Goal: Task Accomplishment & Management: Use online tool/utility

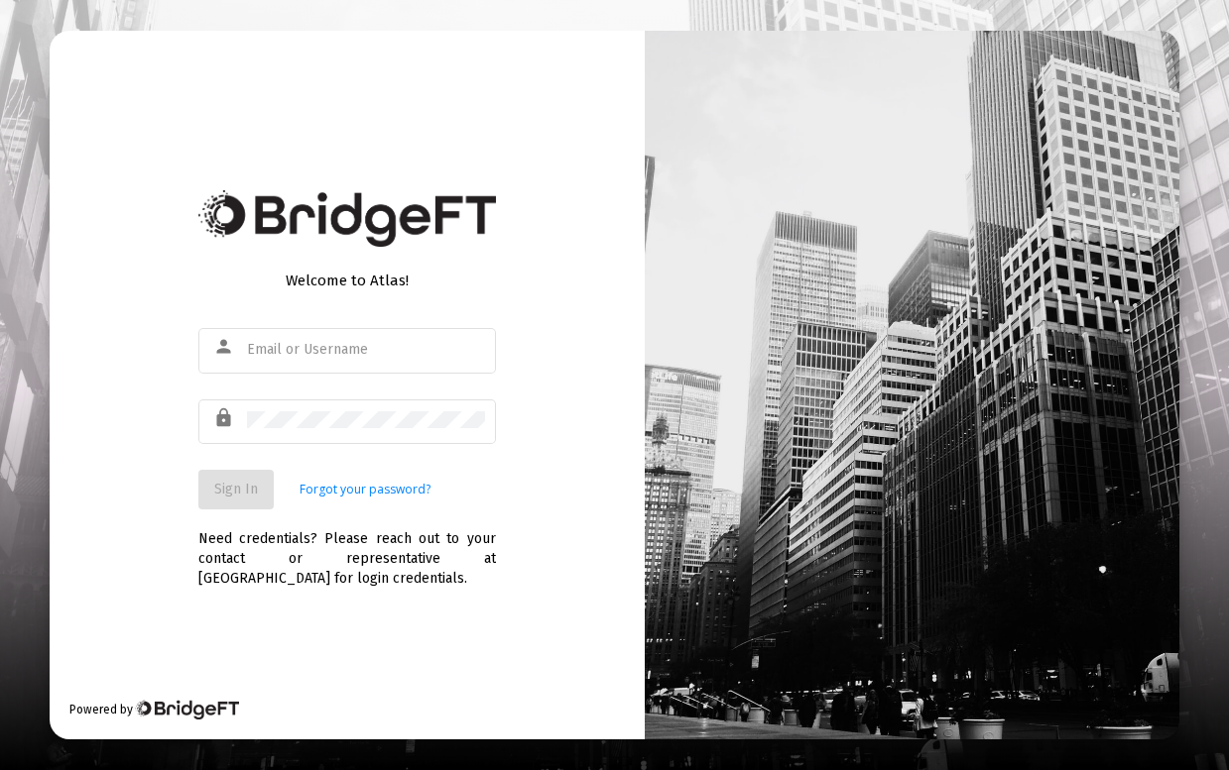
type input "[PERSON_NAME][EMAIL_ADDRESS][DOMAIN_NAME]"
click at [233, 492] on span "Sign In" at bounding box center [236, 489] width 44 height 17
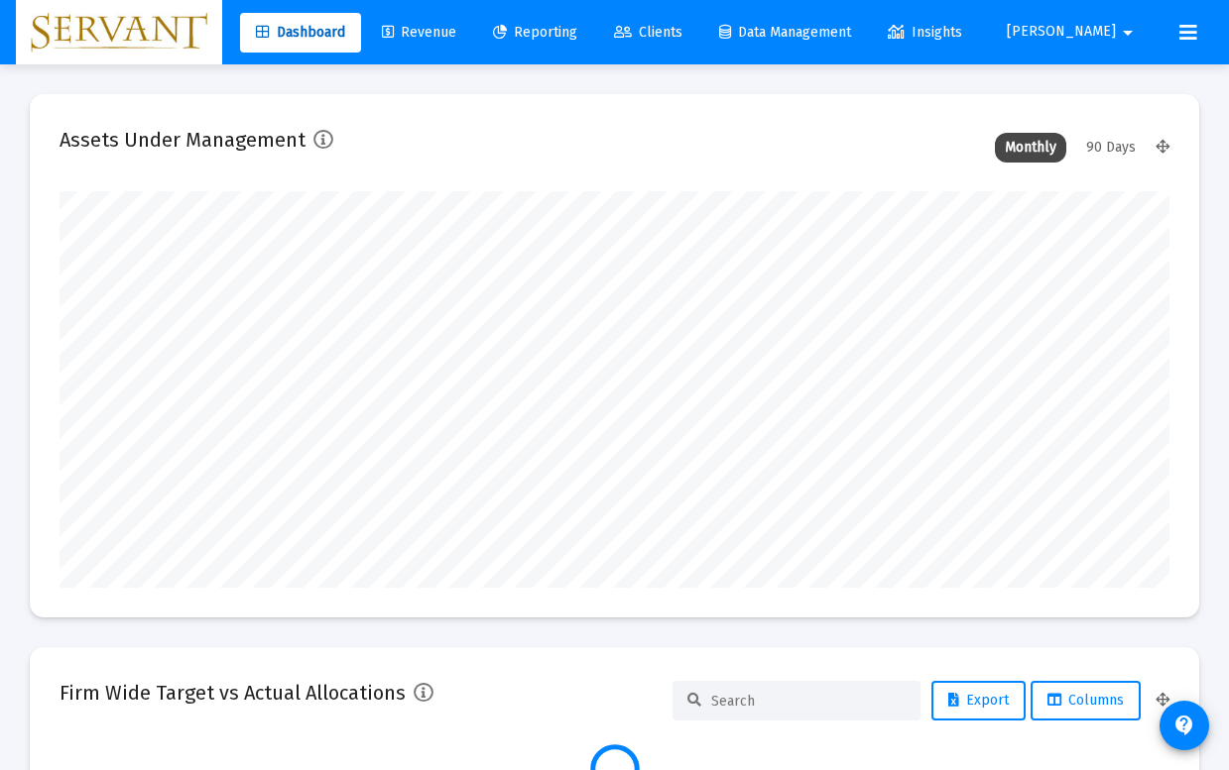
type input "[DATE]"
click at [577, 32] on span "Reporting" at bounding box center [535, 32] width 84 height 17
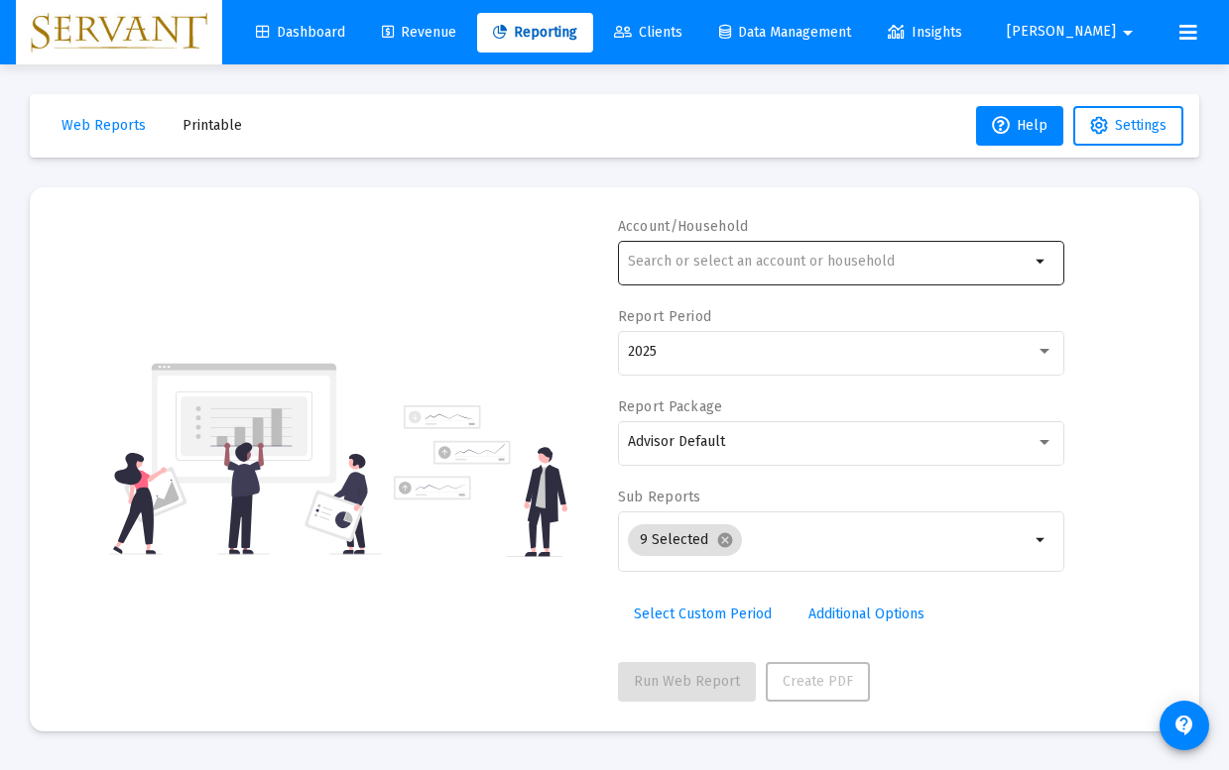
click at [1048, 266] on mat-icon "arrow_drop_down" at bounding box center [1041, 262] width 24 height 24
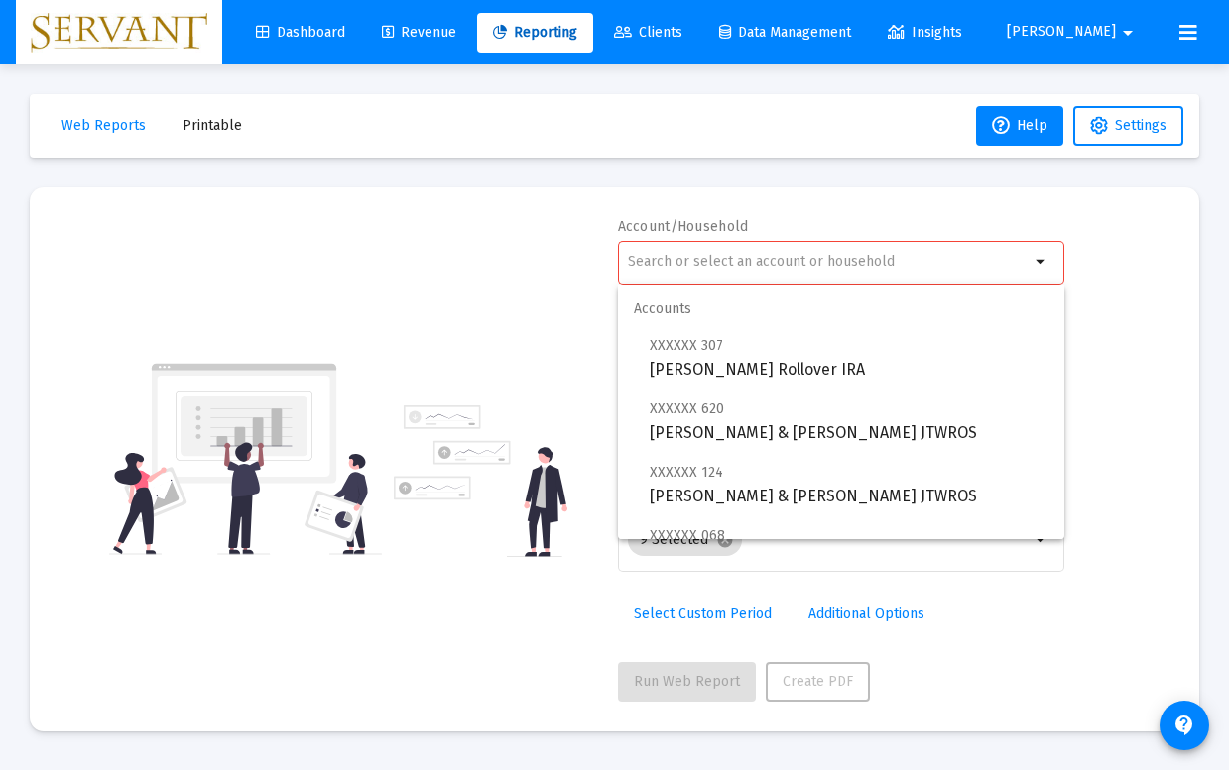
click at [924, 237] on div at bounding box center [829, 261] width 402 height 49
click at [1138, 269] on div "Account/Household arrow_drop_down Report Period 2025 Report Package Advisor Def…" at bounding box center [614, 459] width 1110 height 485
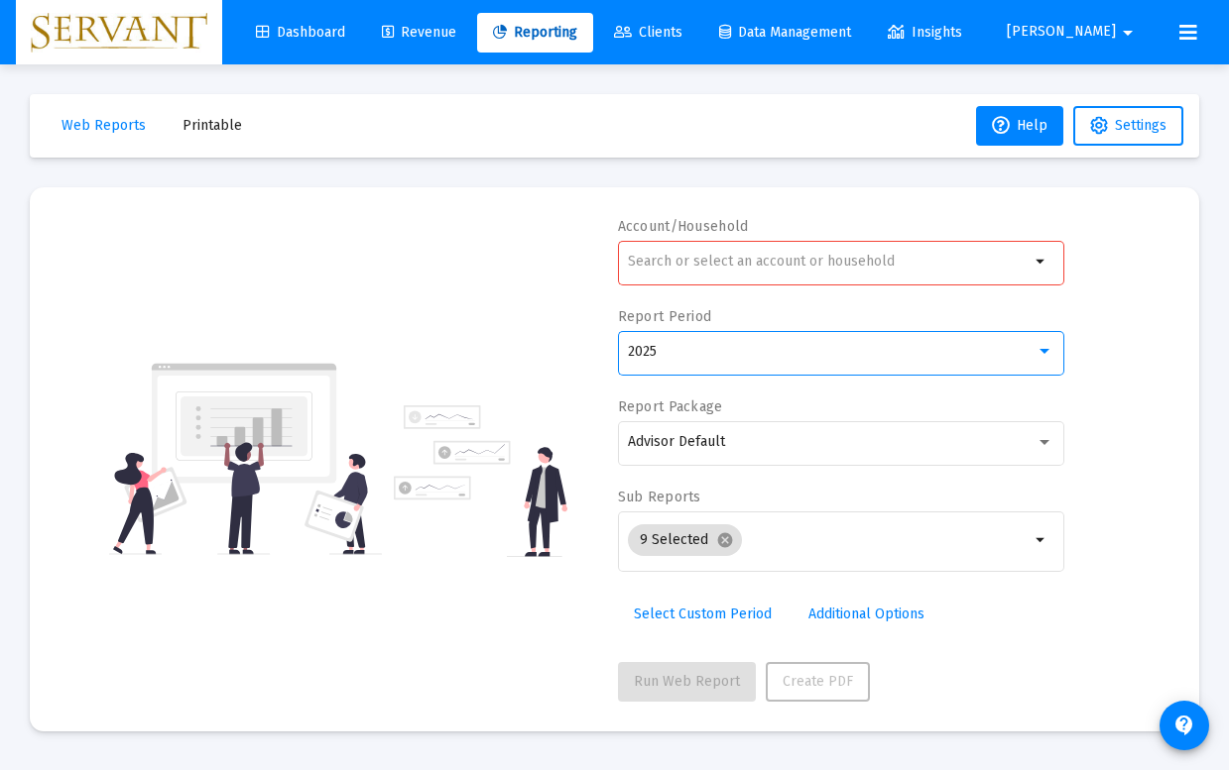
click at [1039, 350] on div at bounding box center [1044, 352] width 18 height 16
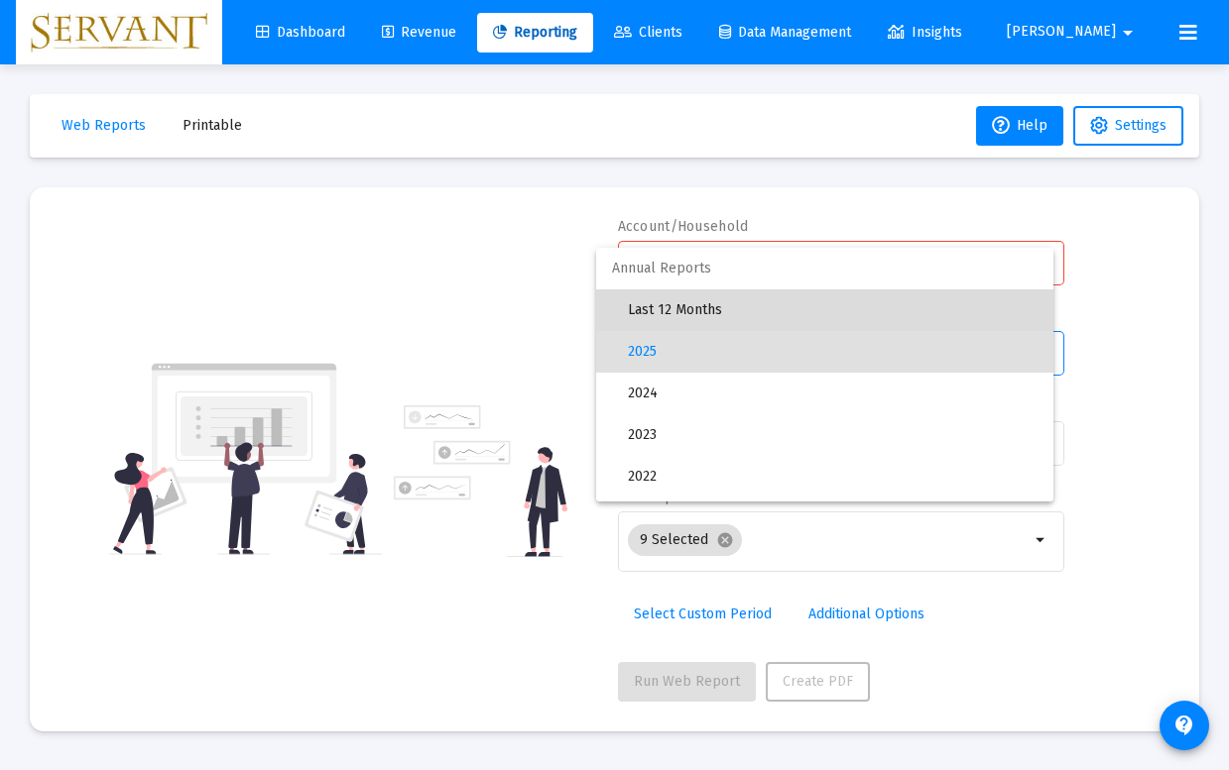
click at [763, 312] on span "Last 12 Months" at bounding box center [833, 311] width 410 height 42
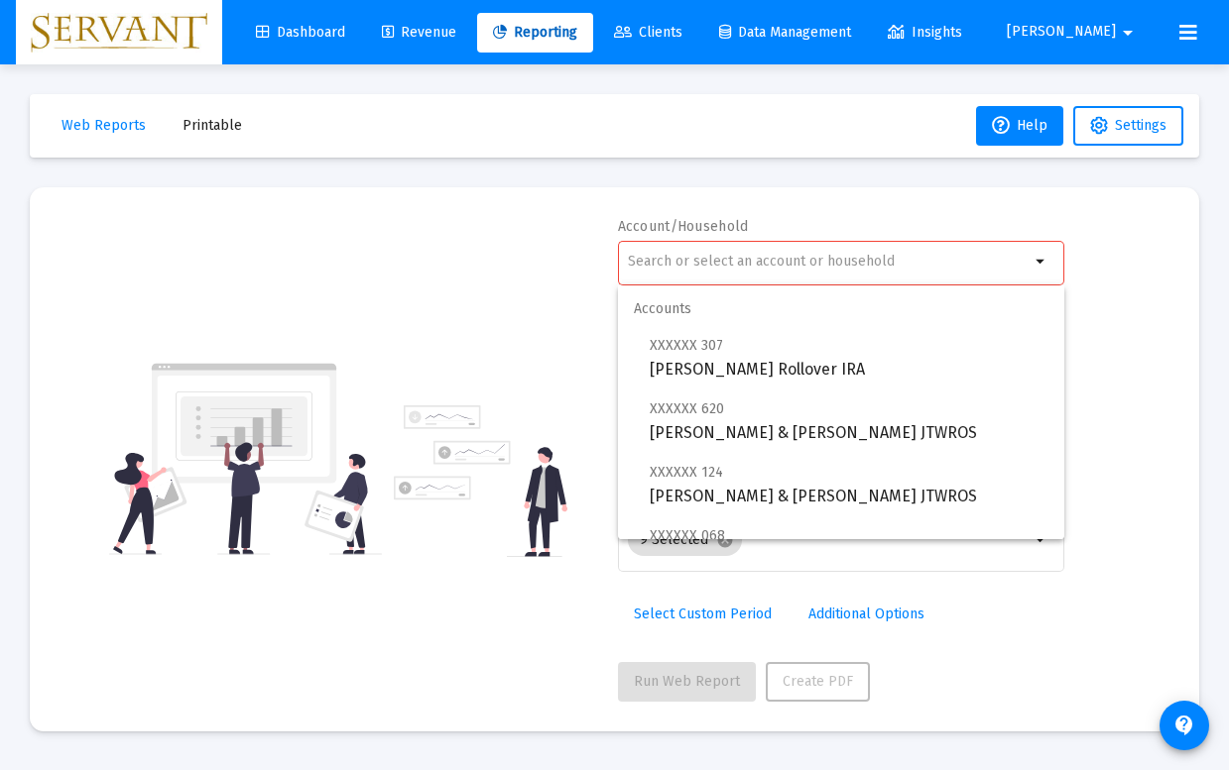
click at [751, 262] on input "text" at bounding box center [829, 262] width 402 height 16
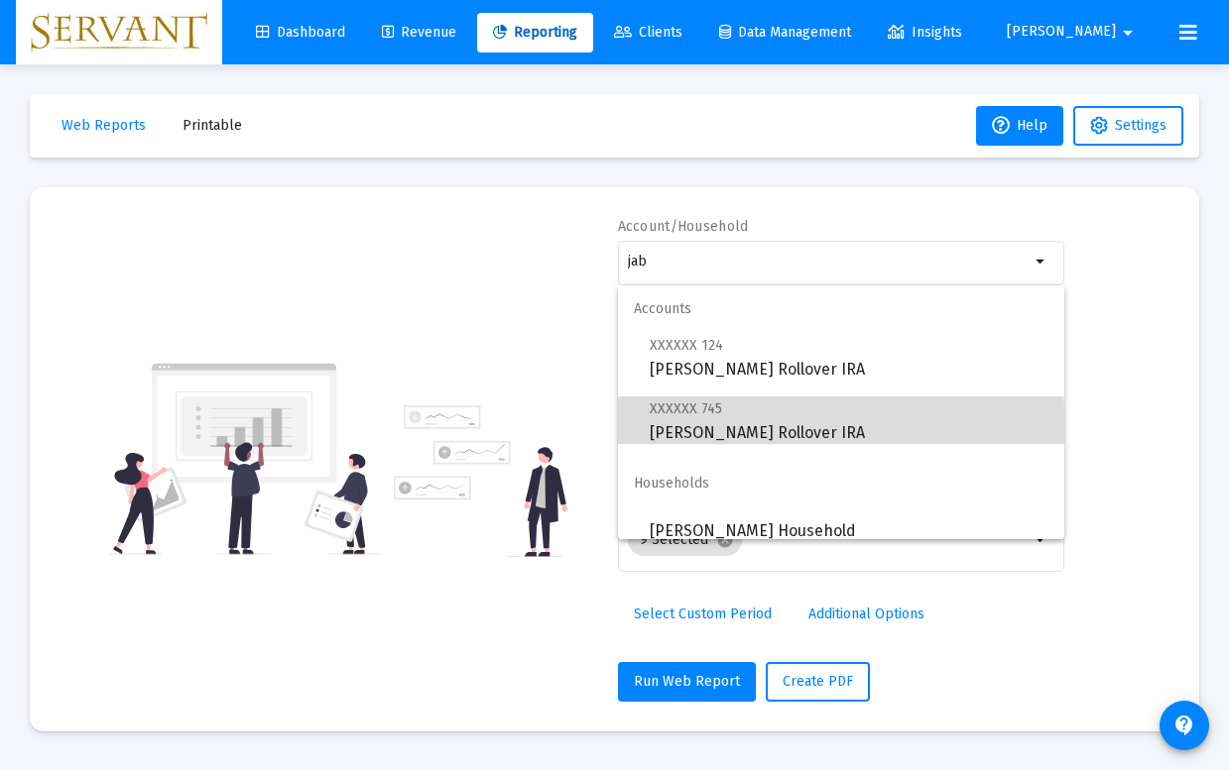
click at [748, 430] on span "XXXXXX 745 [PERSON_NAME] Rollover IRA" at bounding box center [849, 421] width 399 height 49
type input "[PERSON_NAME] Rollover IRA"
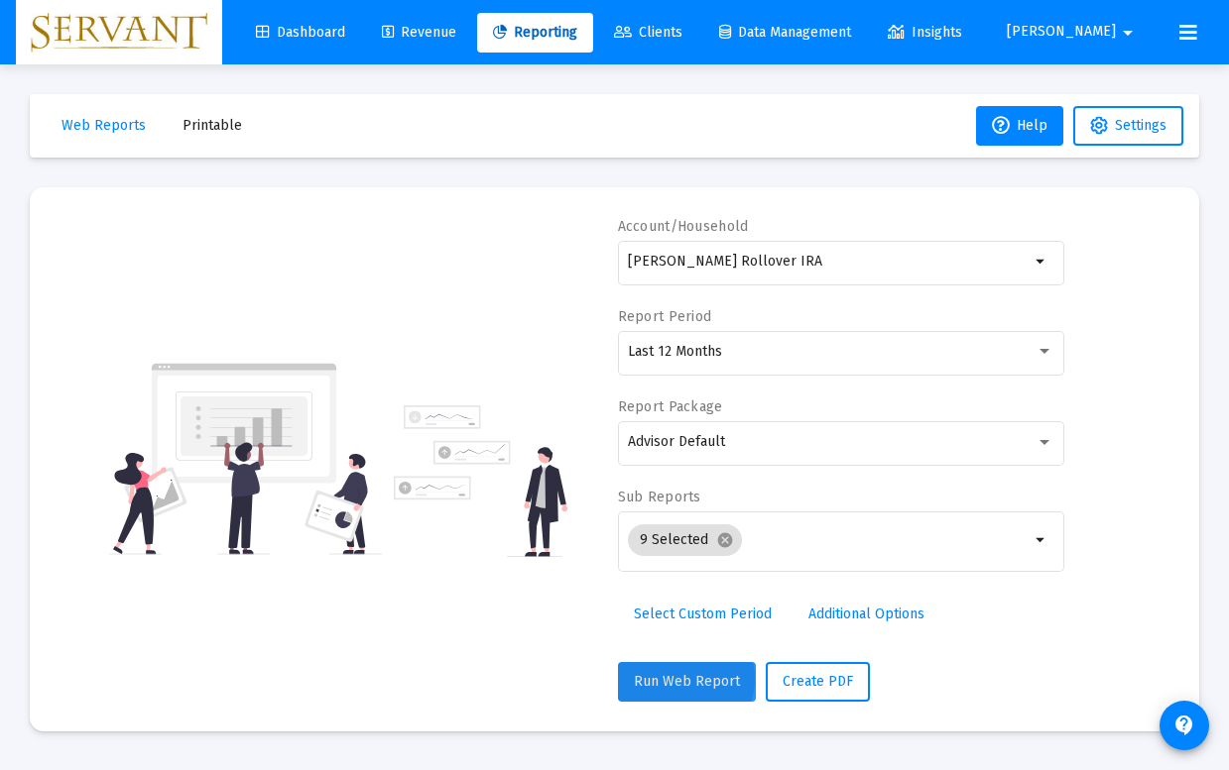
click at [679, 679] on span "Run Web Report" at bounding box center [687, 681] width 106 height 17
select select "View all"
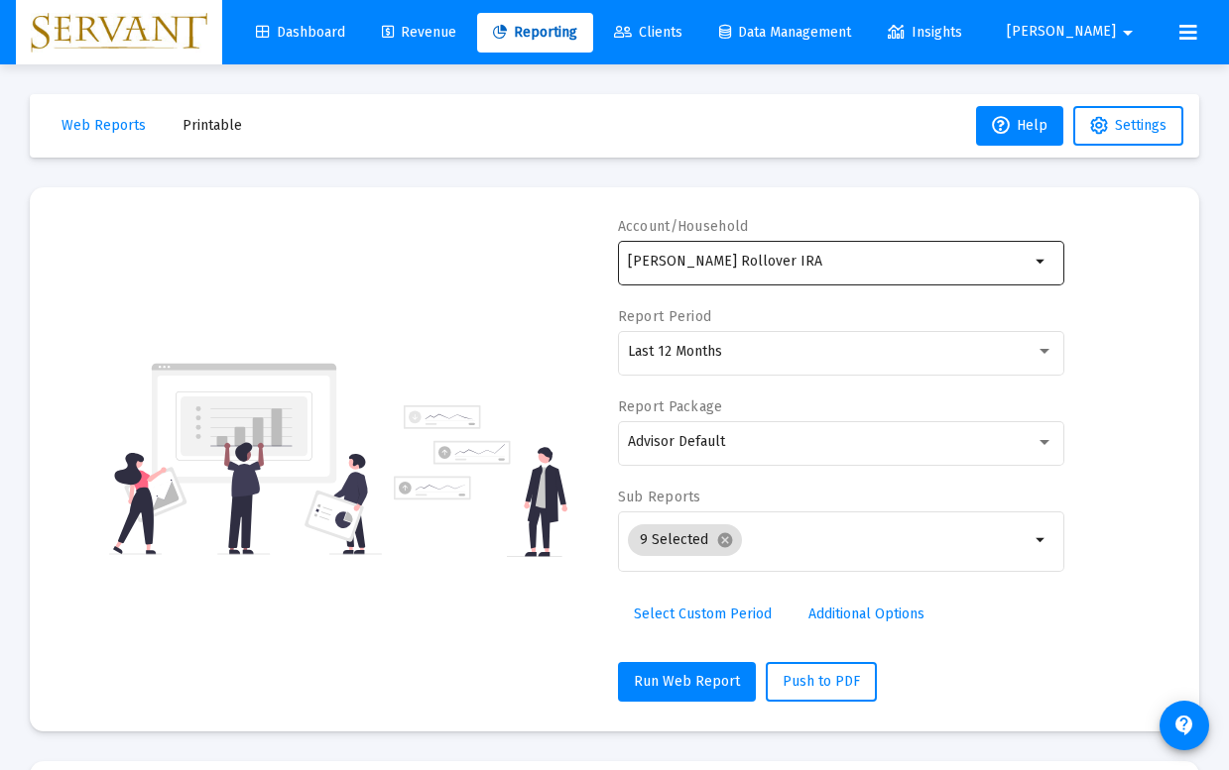
click at [1040, 263] on mat-icon "arrow_drop_down" at bounding box center [1041, 262] width 24 height 24
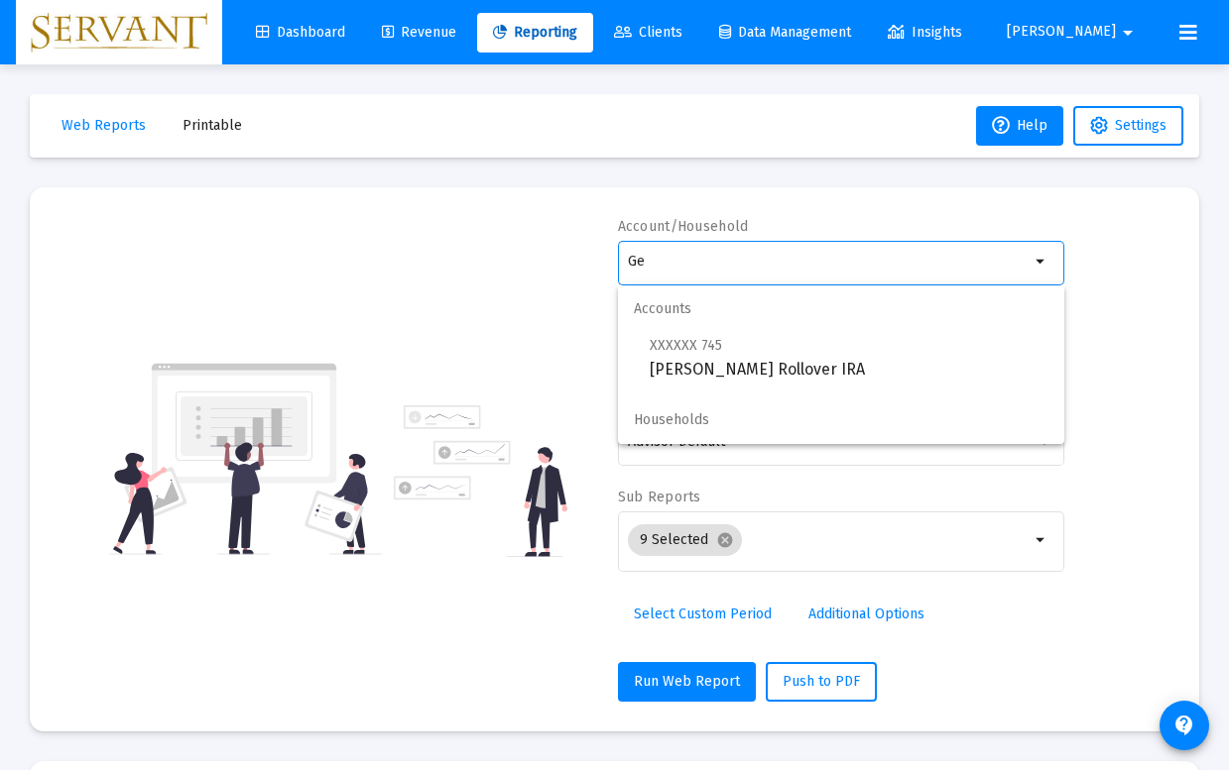
type input "G"
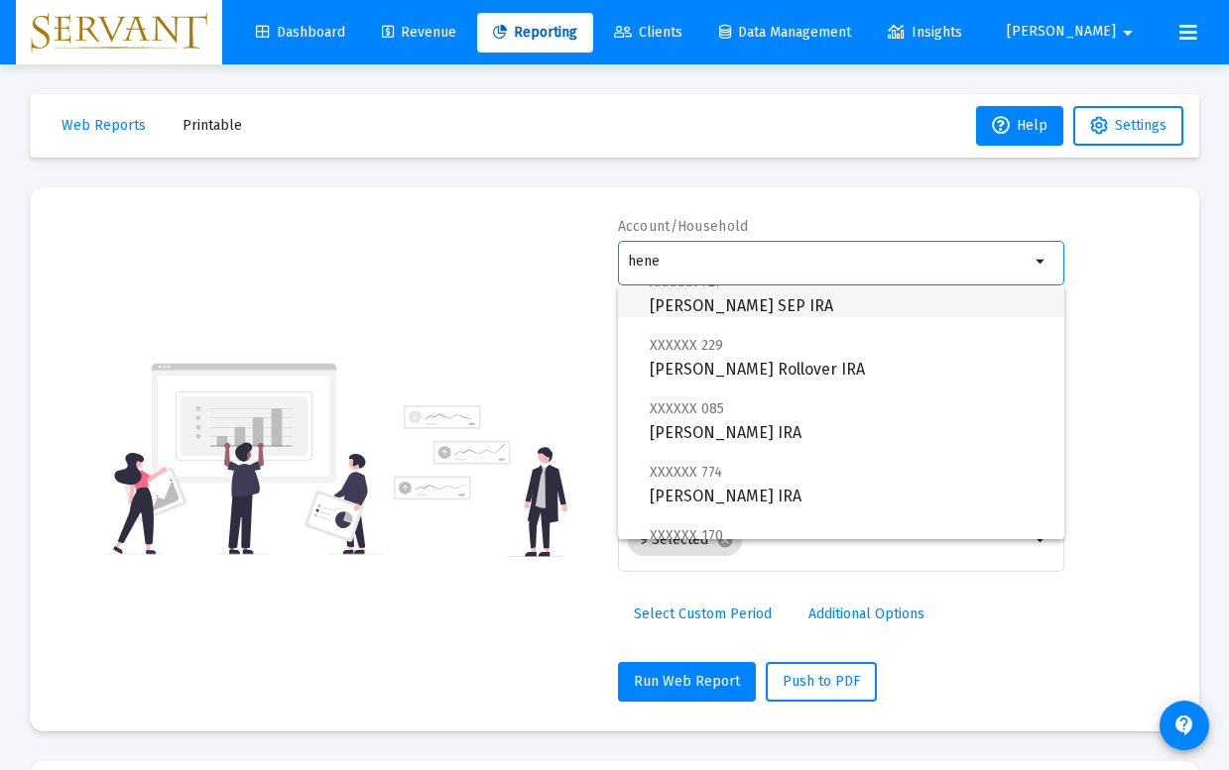
scroll to position [329, 0]
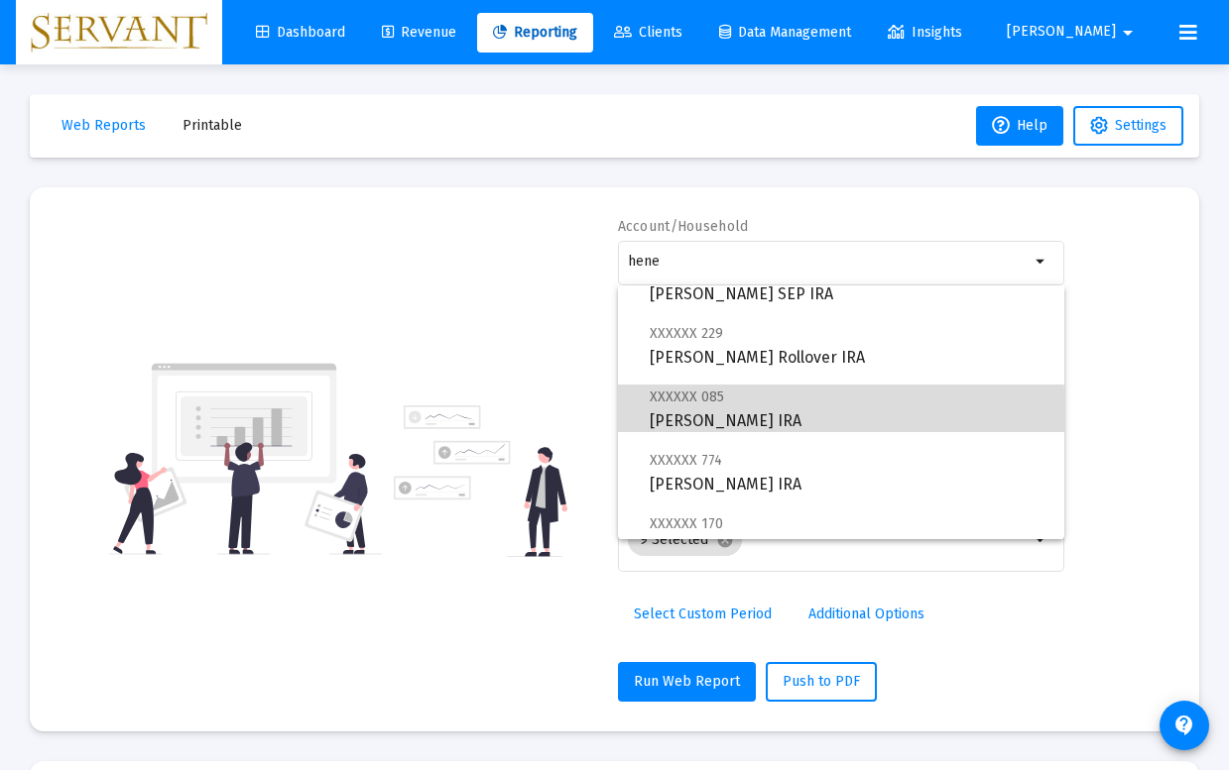
click at [748, 415] on span "XXXXXX 085 [PERSON_NAME] IRA" at bounding box center [849, 409] width 399 height 49
type input "[PERSON_NAME] IRA"
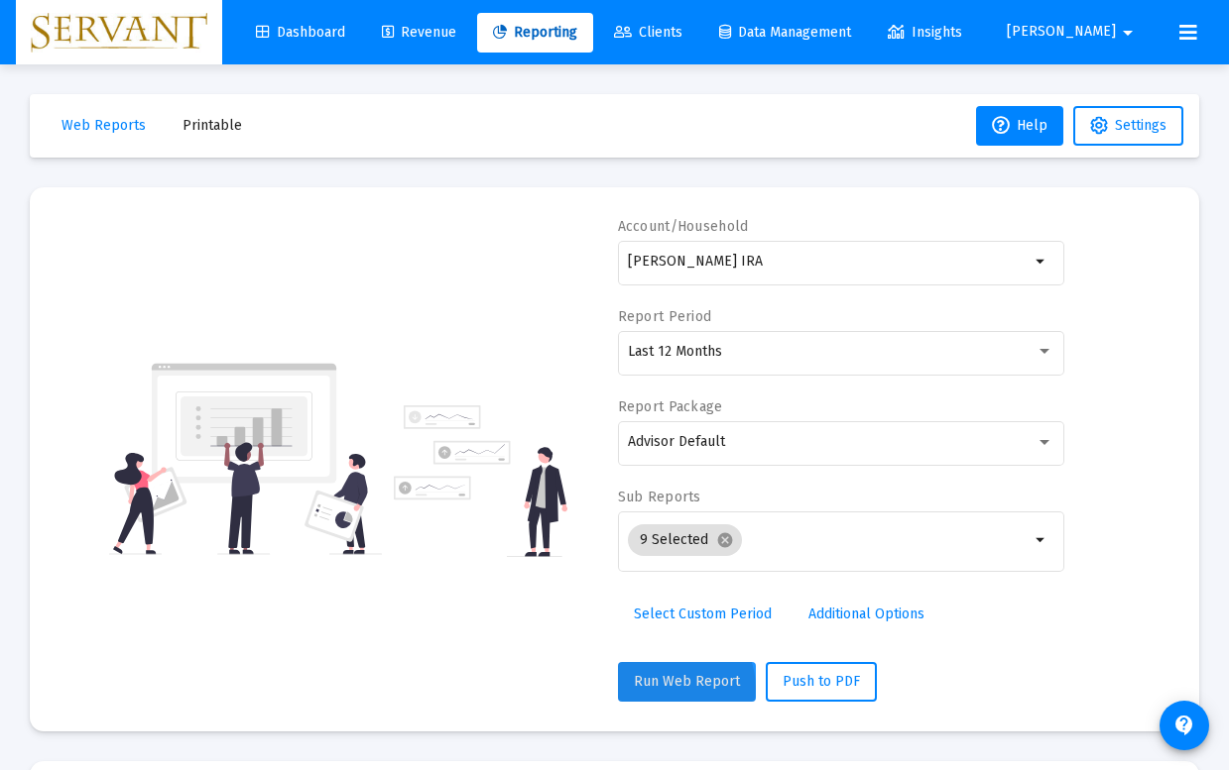
click at [670, 689] on span "Run Web Report" at bounding box center [687, 681] width 106 height 17
select select "View all"
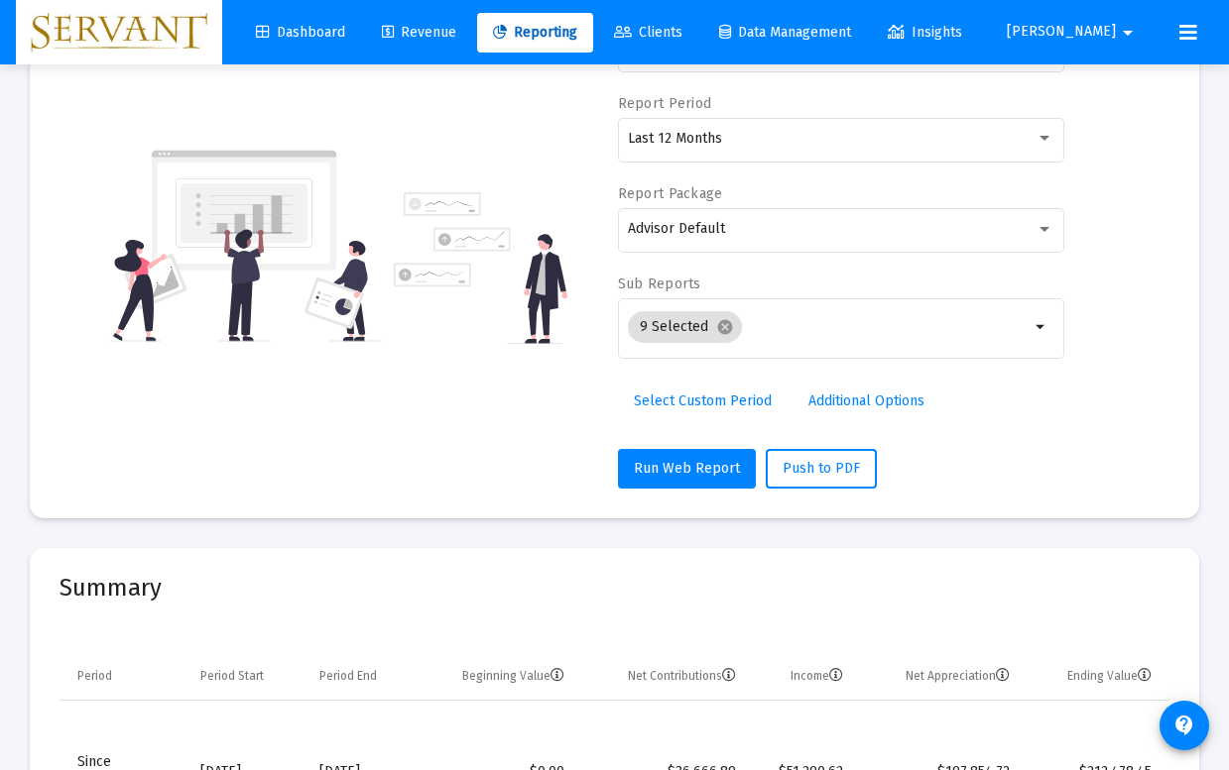
scroll to position [120, 0]
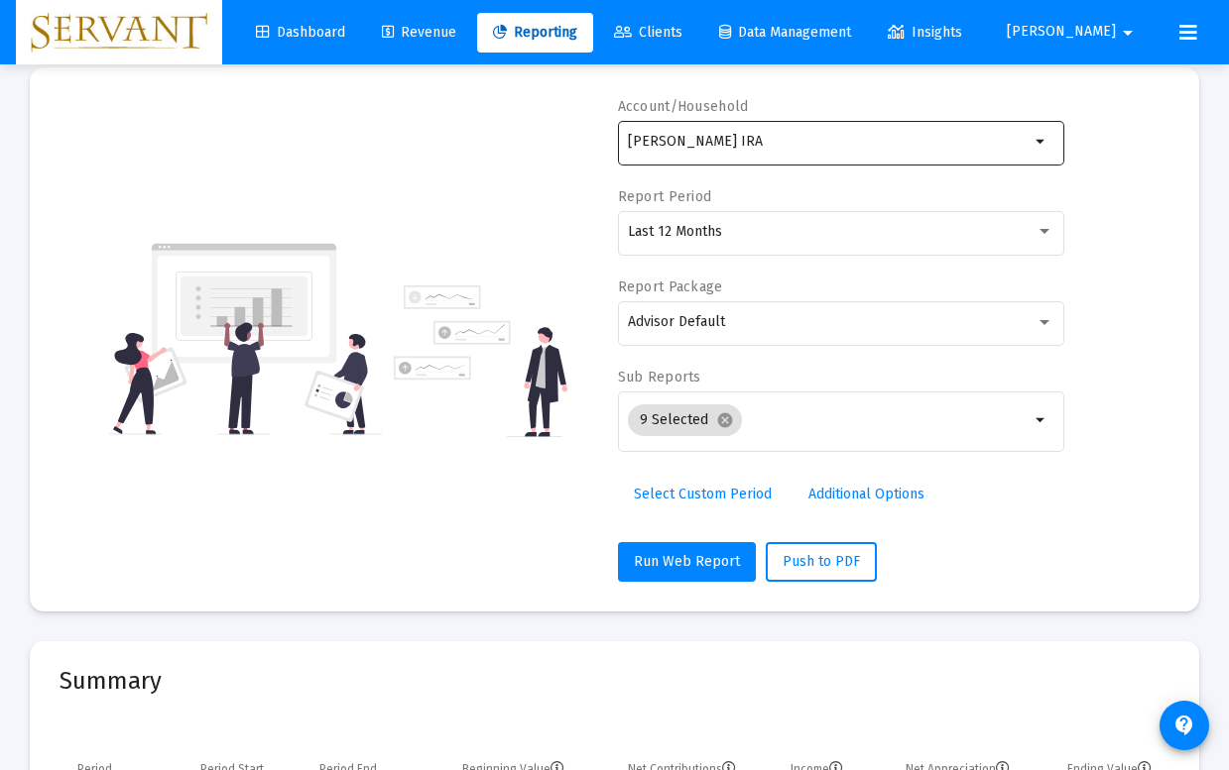
click at [1041, 149] on mat-icon "arrow_drop_down" at bounding box center [1041, 142] width 24 height 24
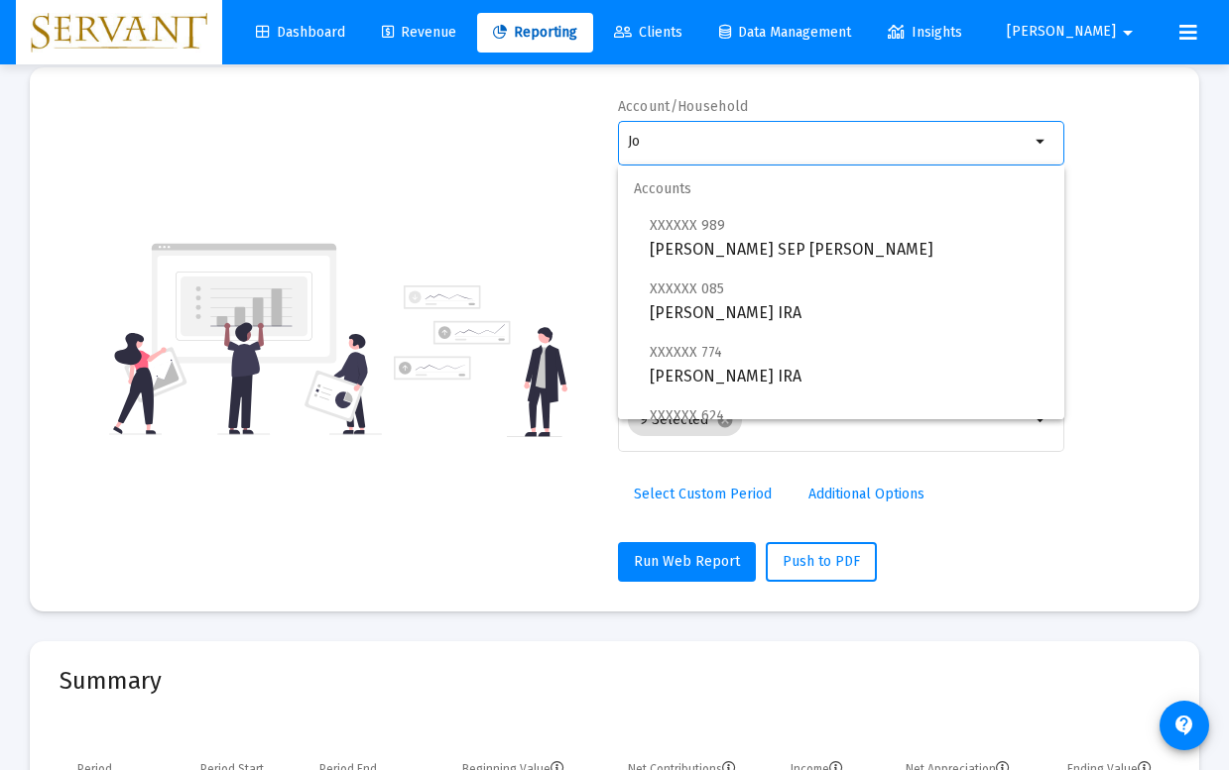
type input "J"
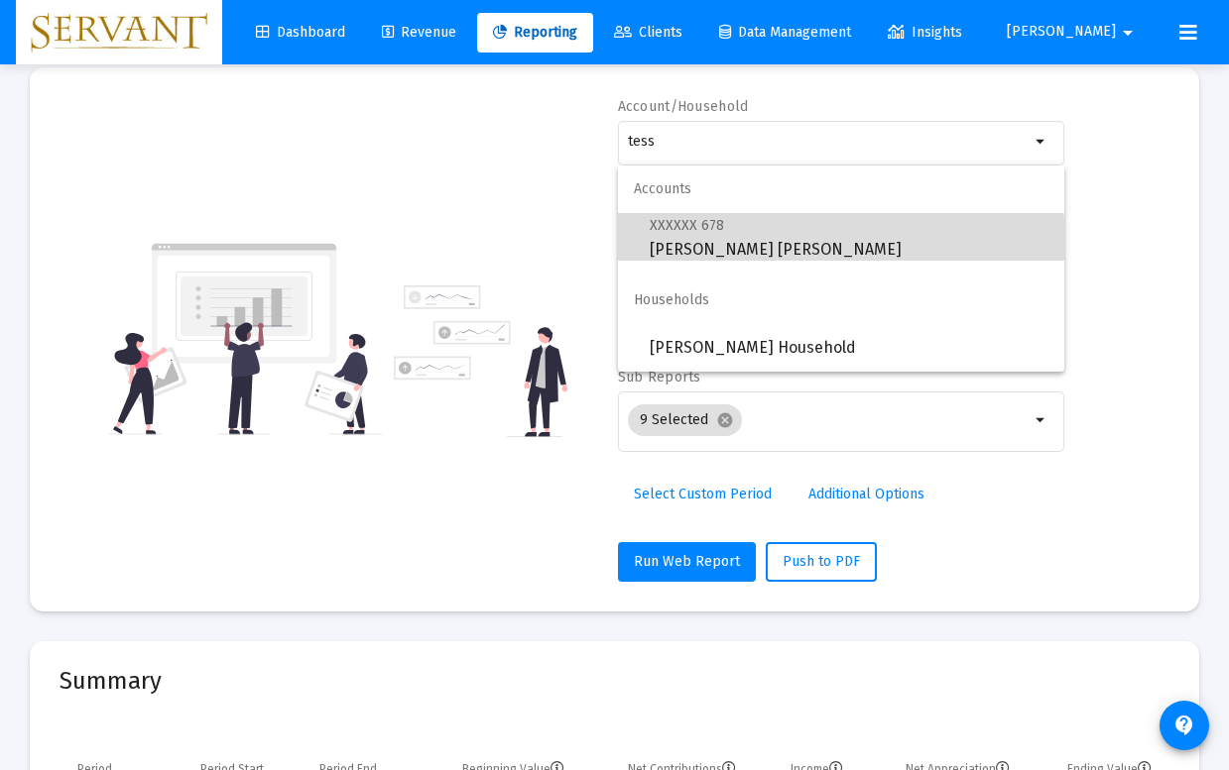
click at [754, 244] on span "XXXXXX 678 [PERSON_NAME] [PERSON_NAME]" at bounding box center [849, 237] width 399 height 49
type input "[PERSON_NAME] [PERSON_NAME]"
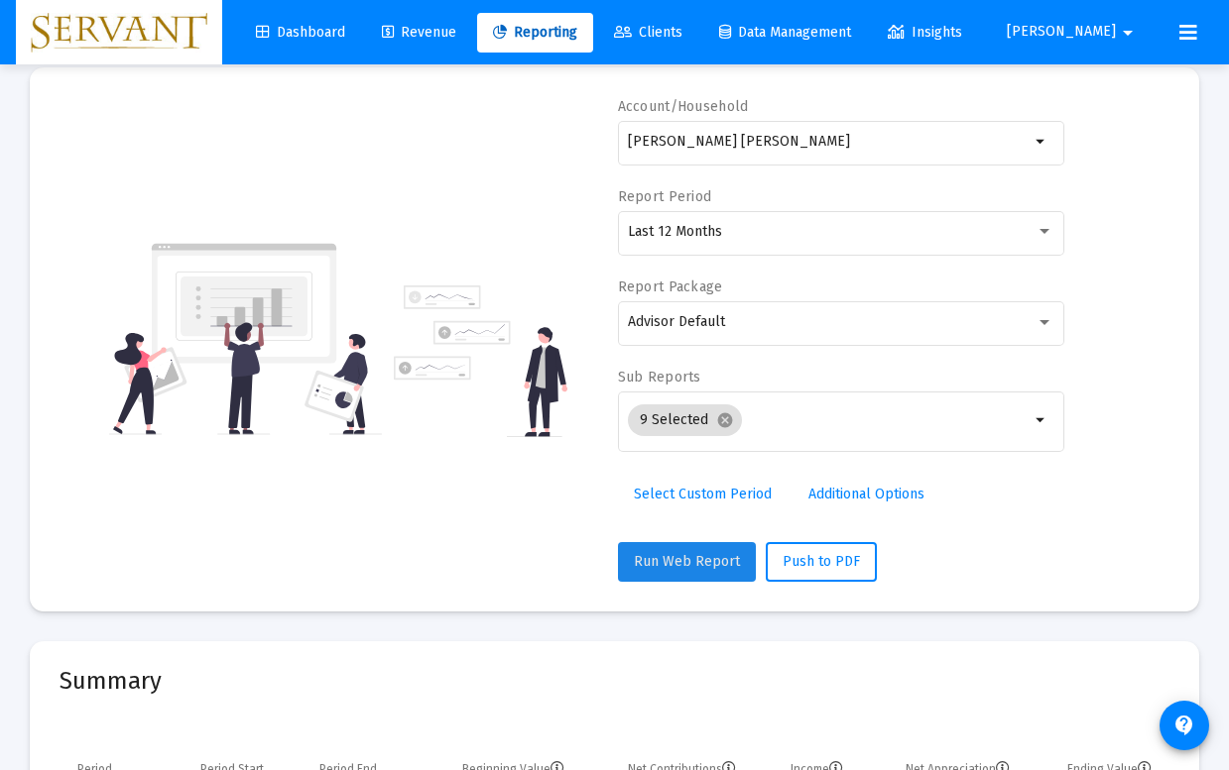
click at [705, 569] on span "Run Web Report" at bounding box center [687, 561] width 106 height 17
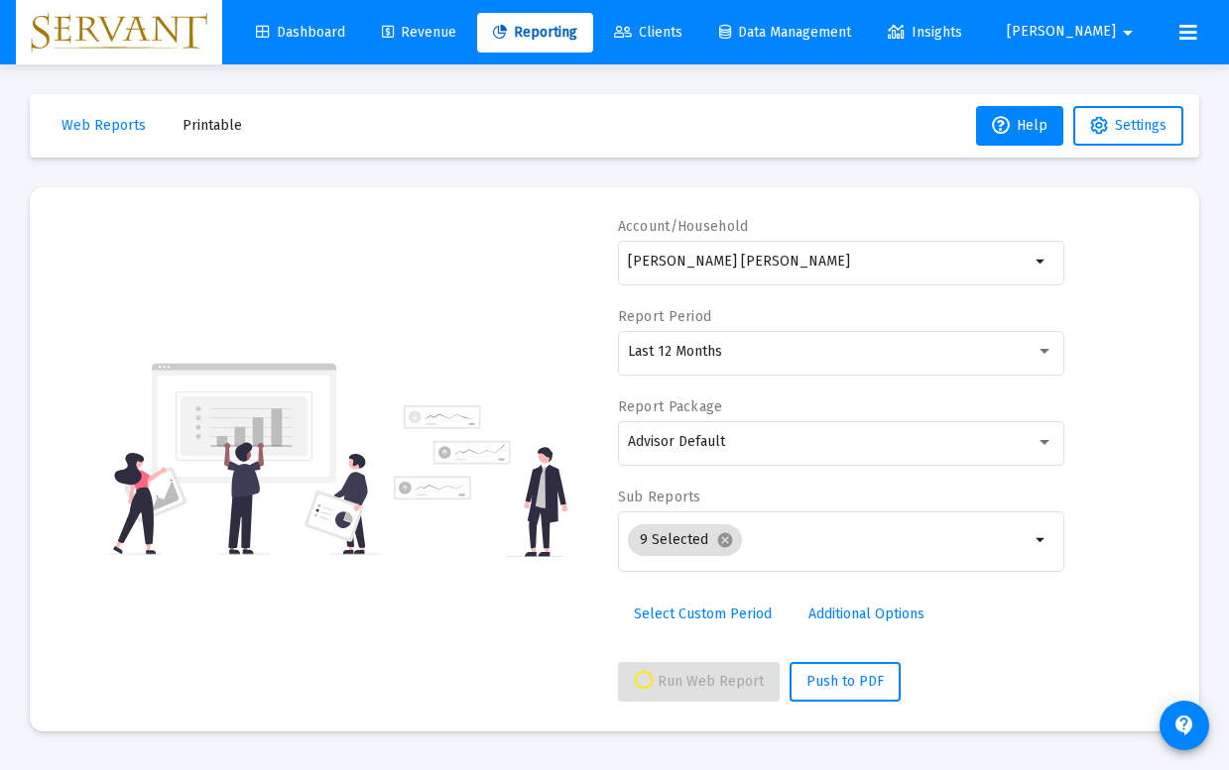
scroll to position [0, 0]
select select "View all"
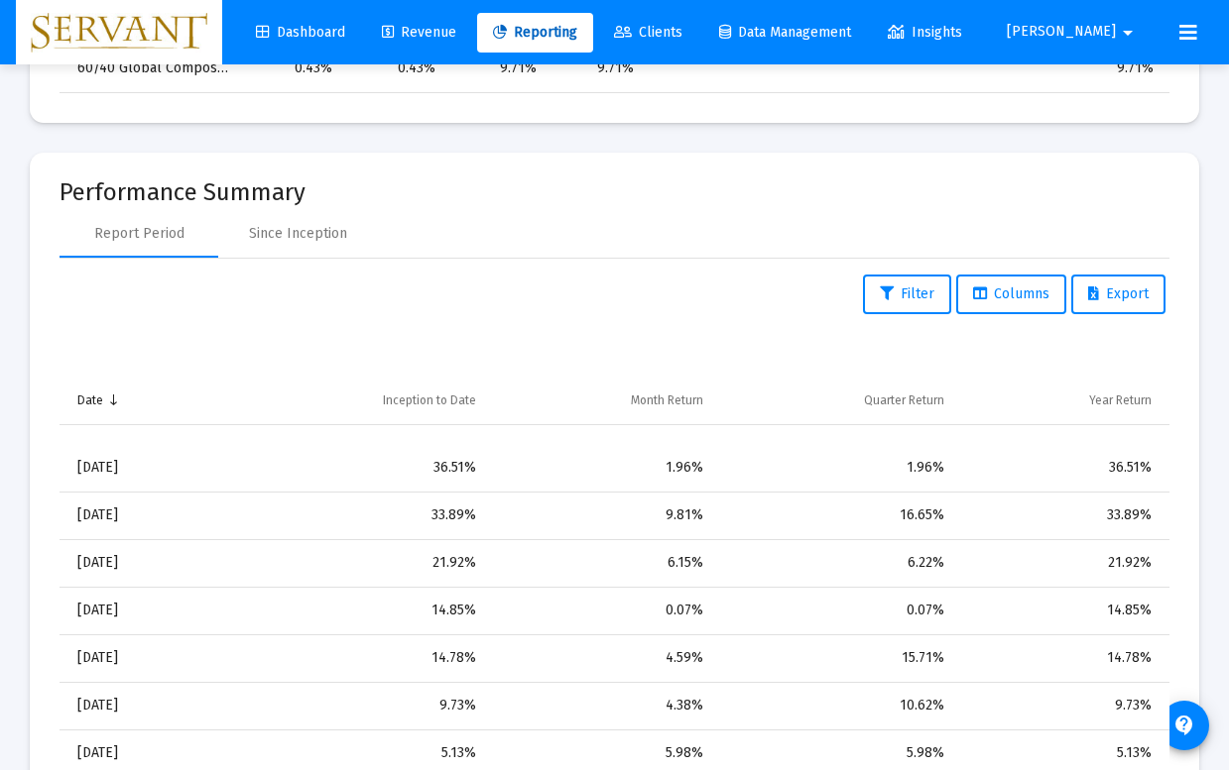
scroll to position [1259, 0]
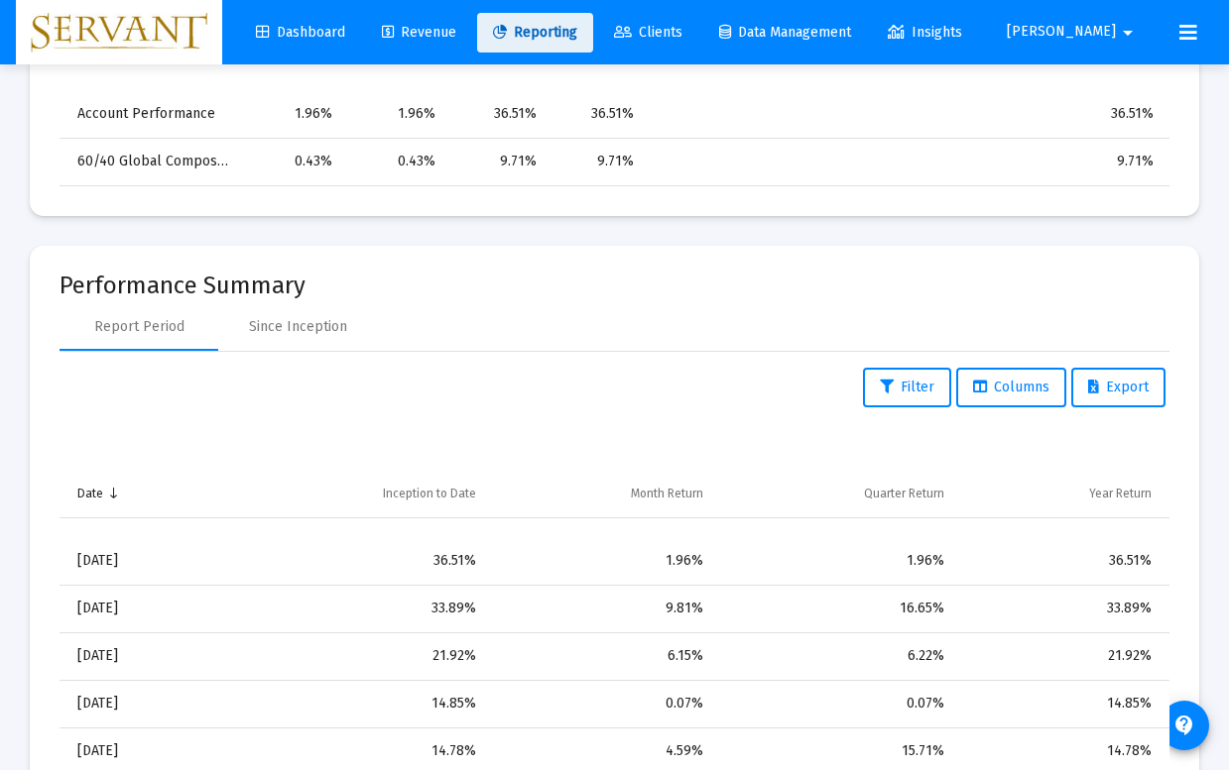
click at [577, 35] on span "Reporting" at bounding box center [535, 32] width 84 height 17
click at [577, 37] on span "Reporting" at bounding box center [535, 32] width 84 height 17
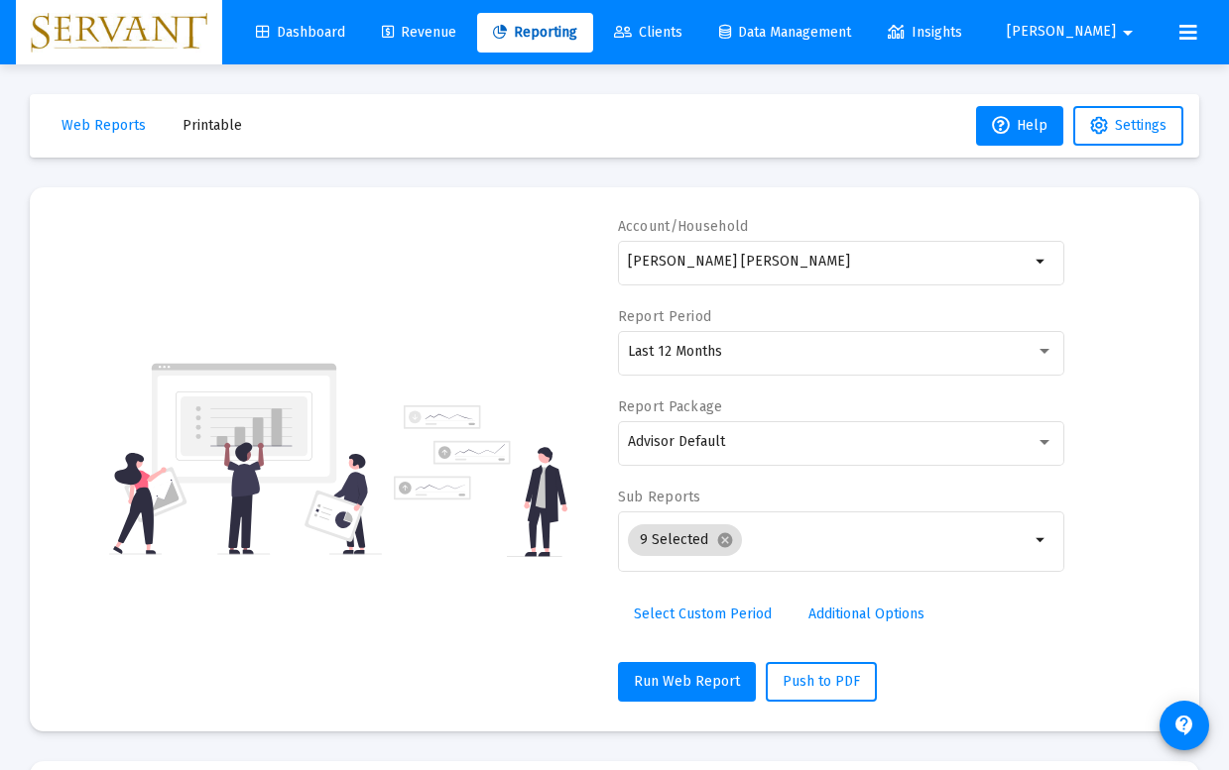
scroll to position [0, 0]
click at [894, 246] on div "[PERSON_NAME] [PERSON_NAME]" at bounding box center [829, 261] width 402 height 49
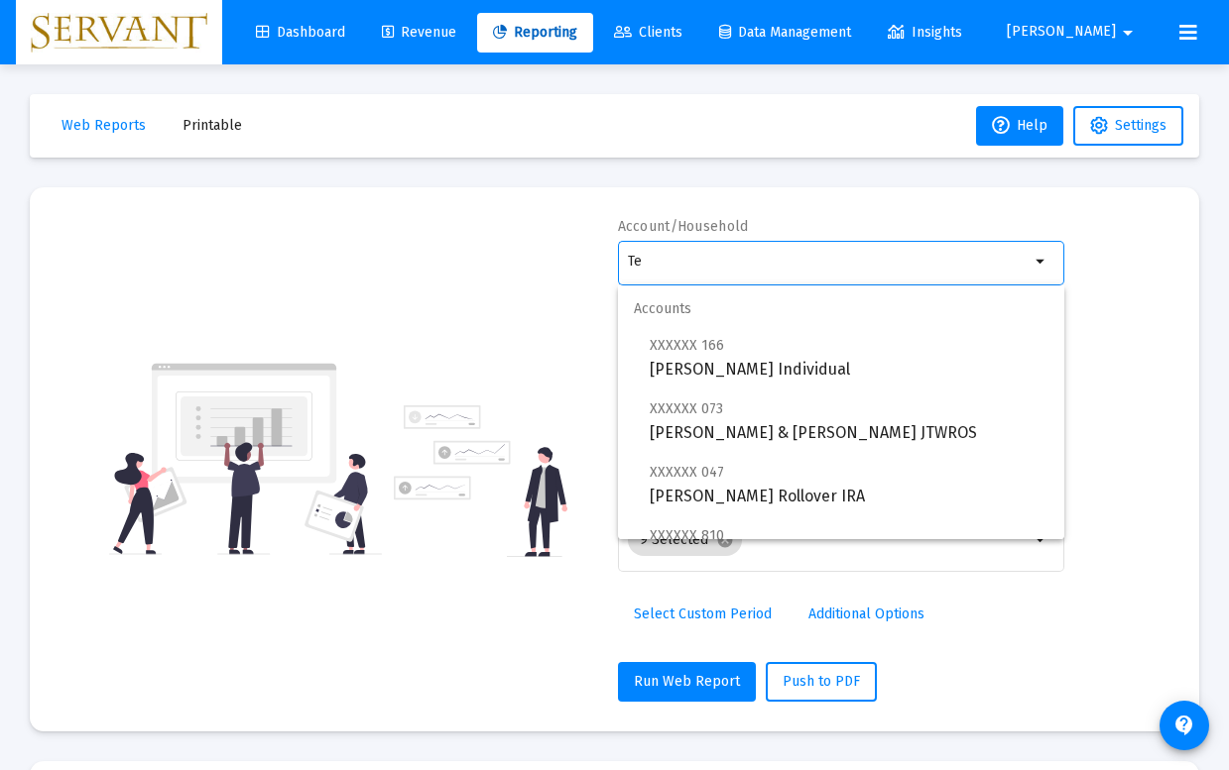
type input "T"
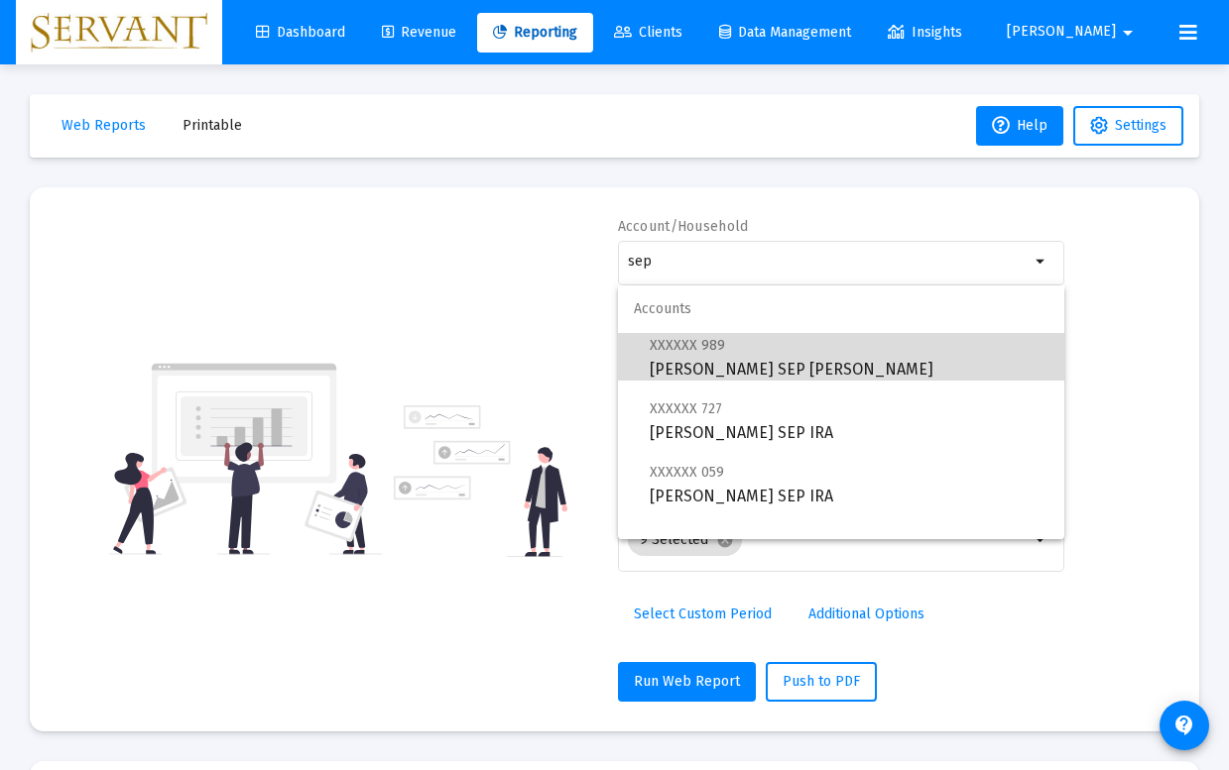
click at [737, 361] on span "XXXXXX 989 [PERSON_NAME] SEP [PERSON_NAME]" at bounding box center [849, 357] width 399 height 49
type input "[PERSON_NAME] SEP [PERSON_NAME]"
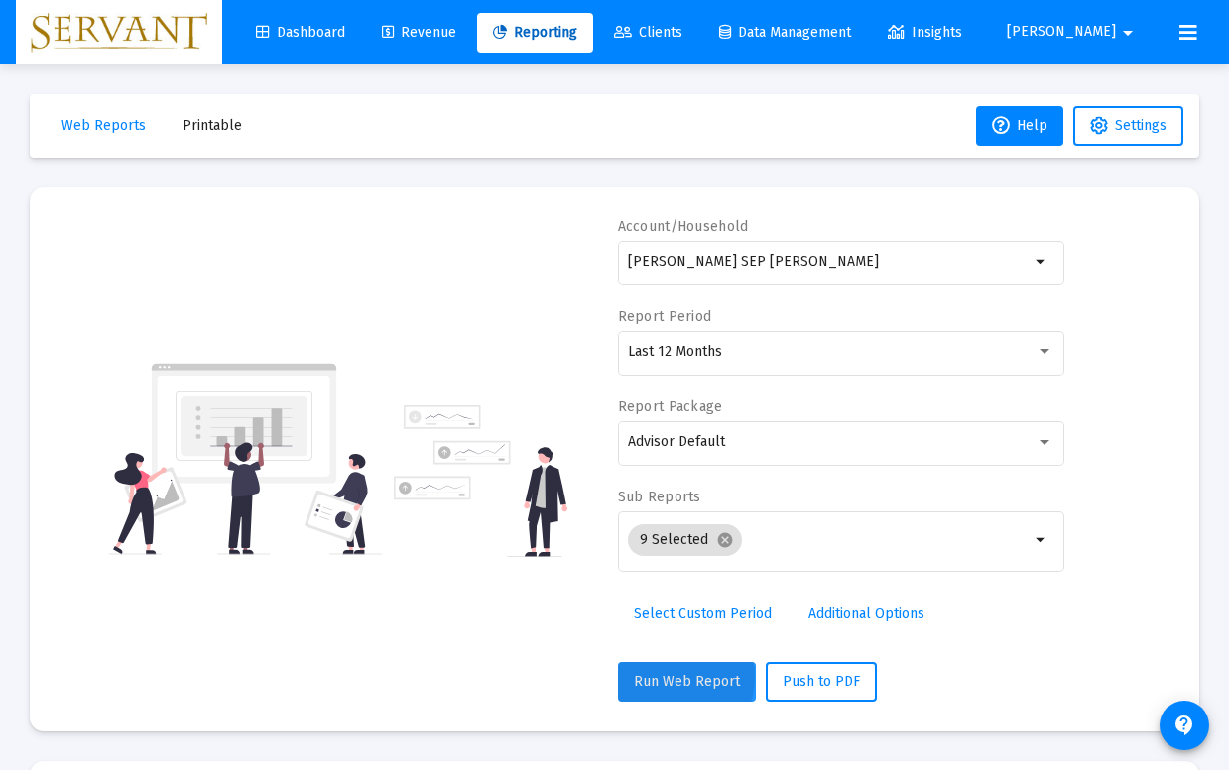
click at [666, 677] on span "Run Web Report" at bounding box center [687, 681] width 106 height 17
select select "View all"
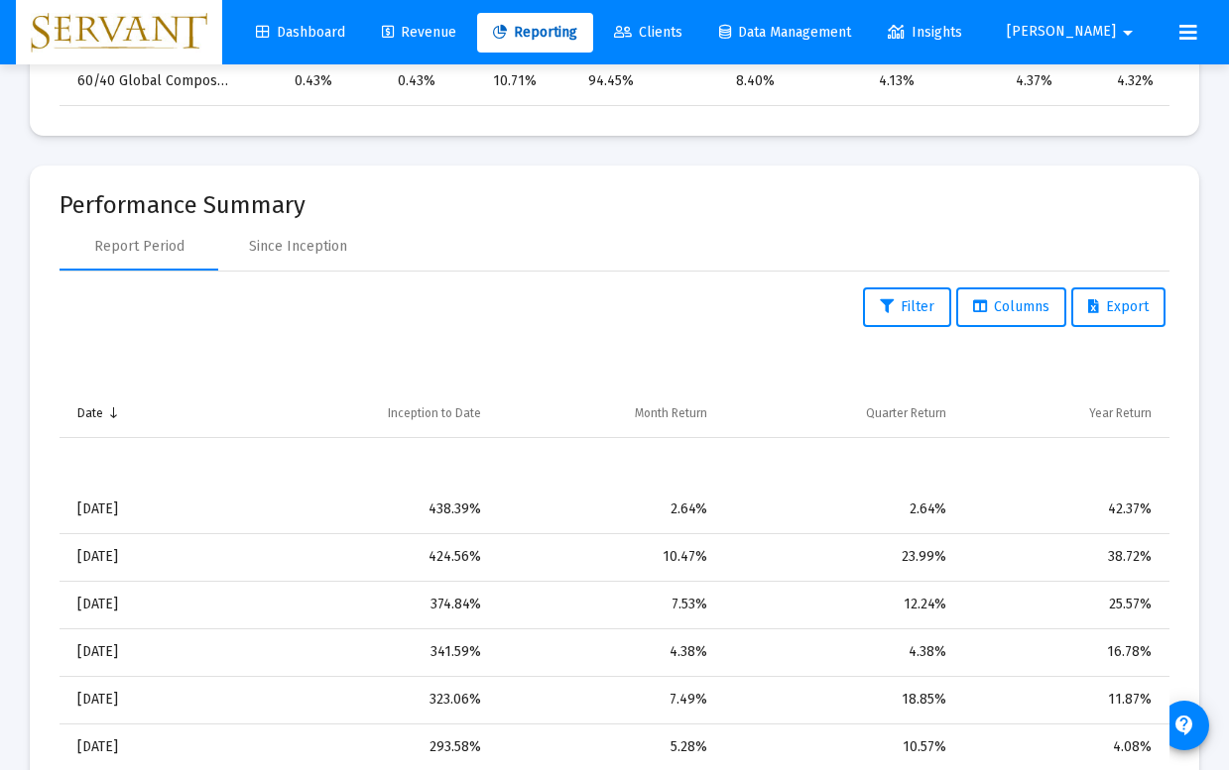
scroll to position [1426, 0]
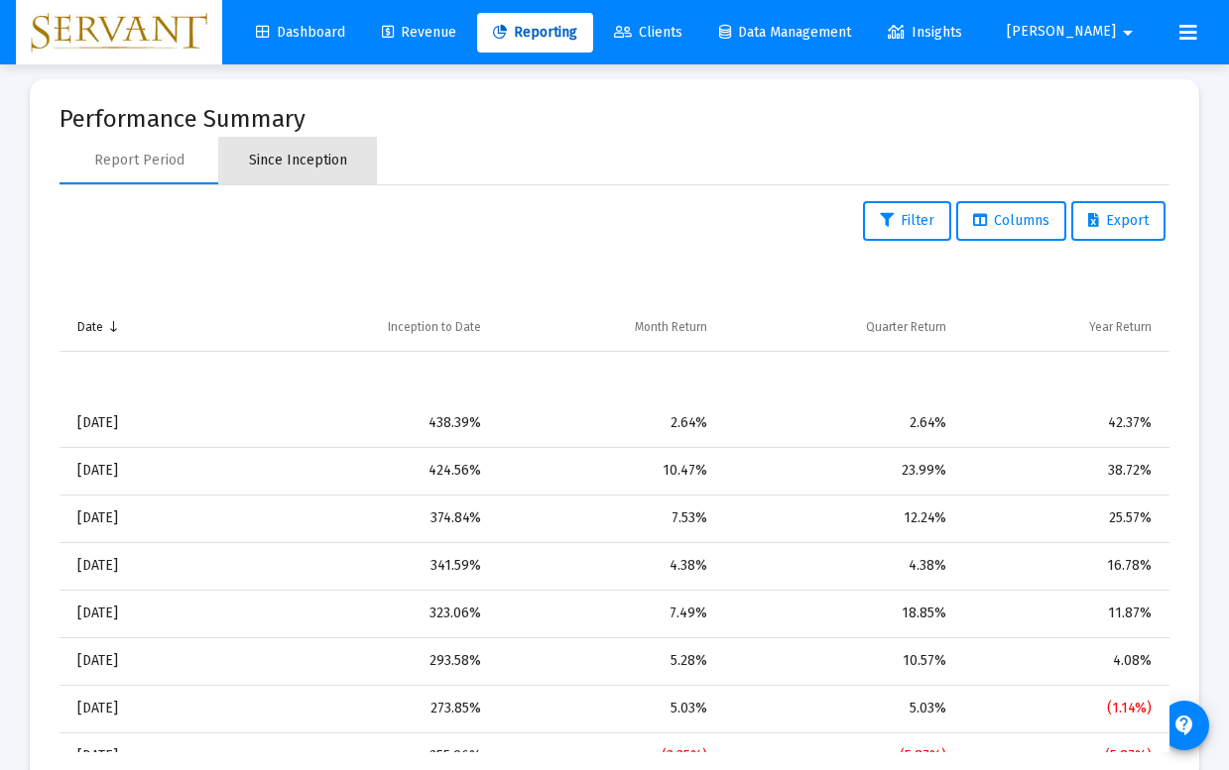
click at [303, 158] on div "Since Inception" at bounding box center [298, 161] width 98 height 20
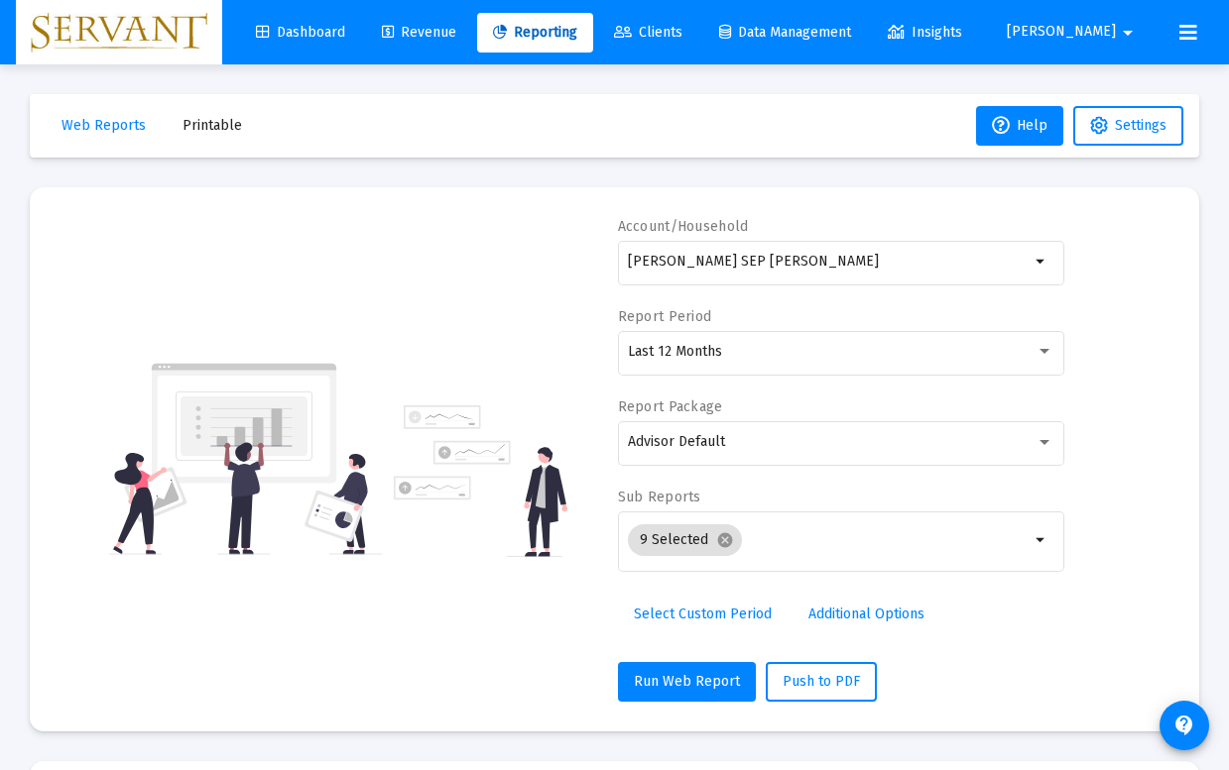
scroll to position [0, 0]
click at [1042, 267] on mat-icon "arrow_drop_down" at bounding box center [1041, 262] width 24 height 24
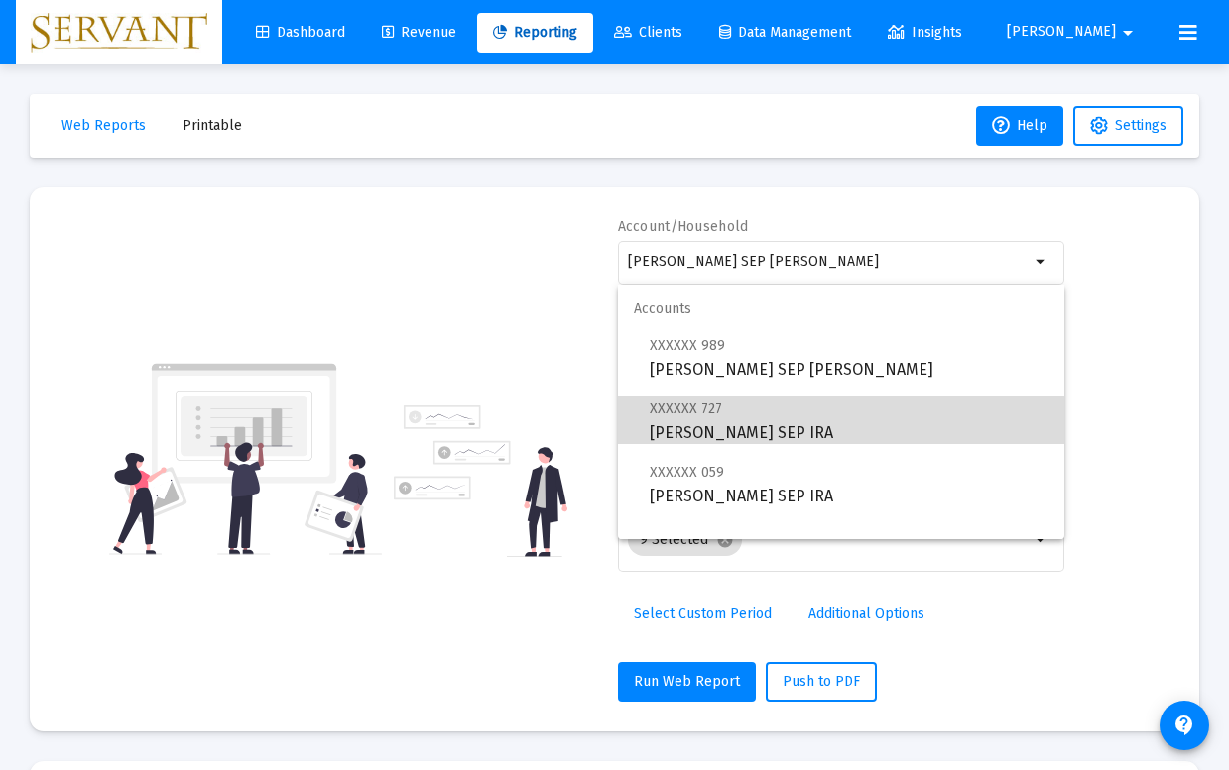
click at [727, 422] on span "XXXXXX 727 [PERSON_NAME] SEP [PERSON_NAME]" at bounding box center [849, 421] width 399 height 49
type input "[PERSON_NAME] SEP IRA"
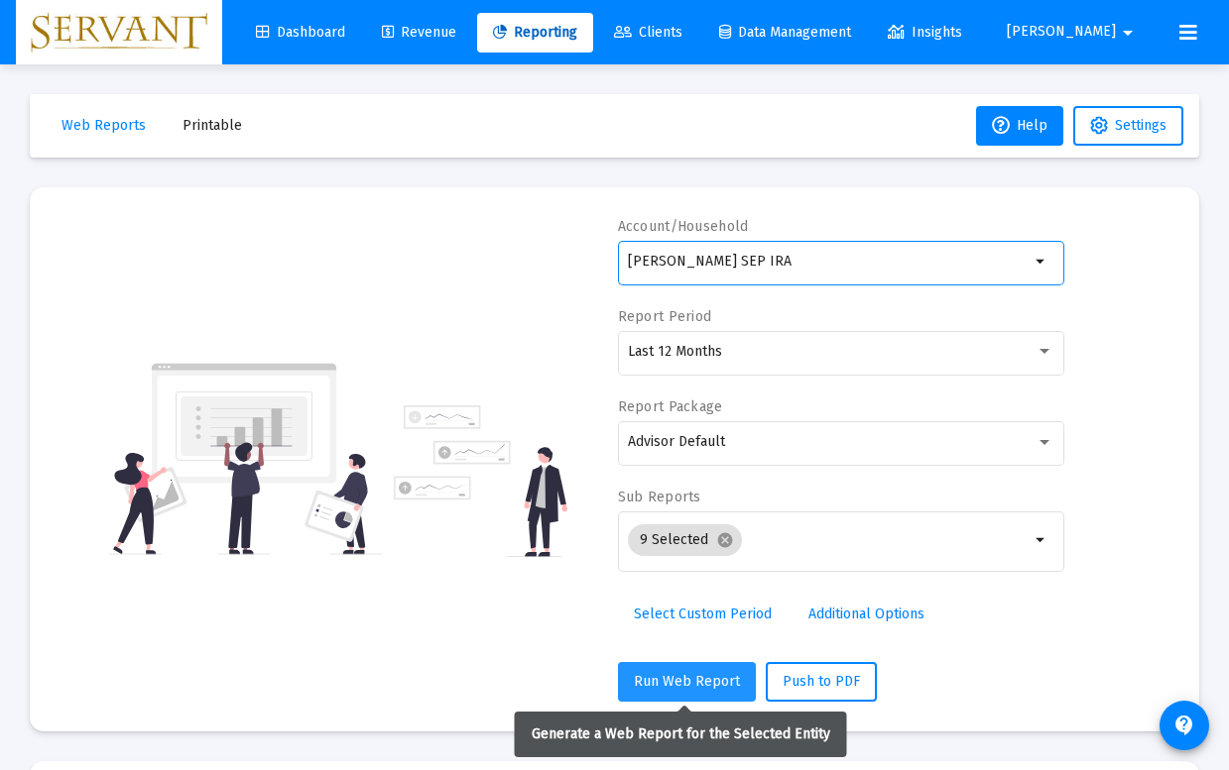
click at [666, 678] on span "Run Web Report" at bounding box center [687, 681] width 106 height 17
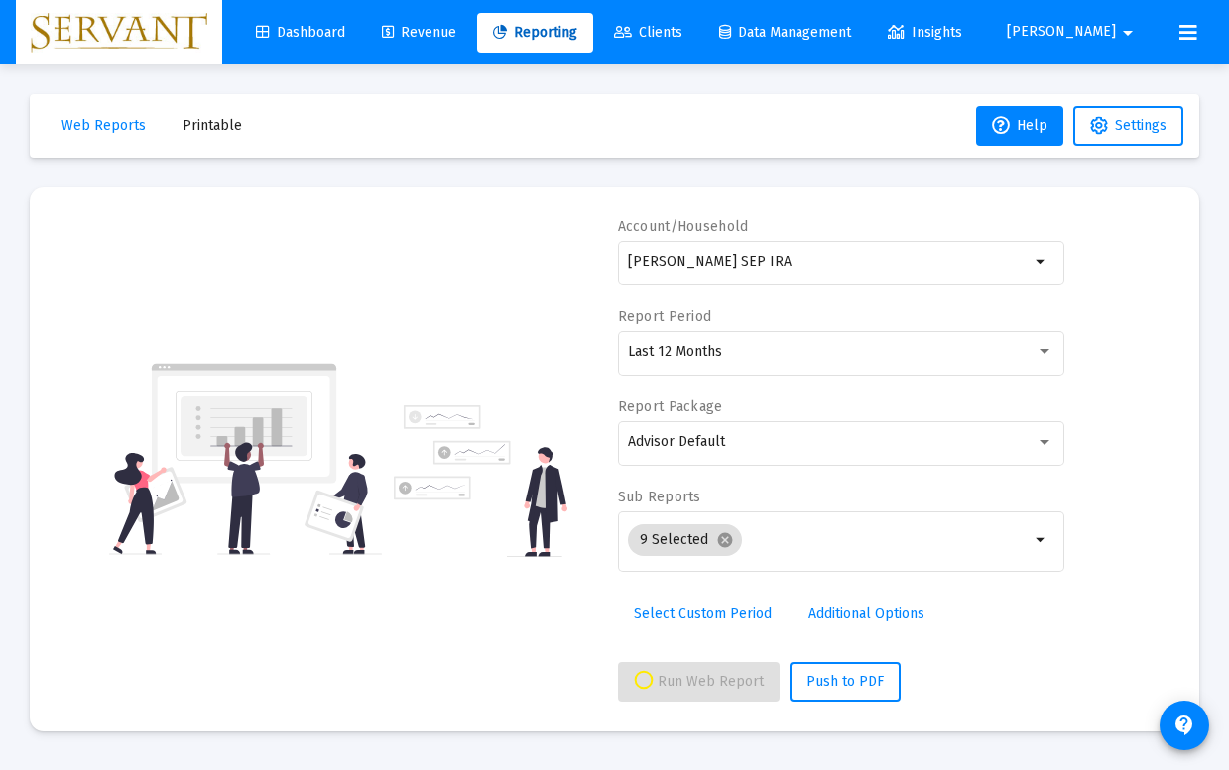
select select "View all"
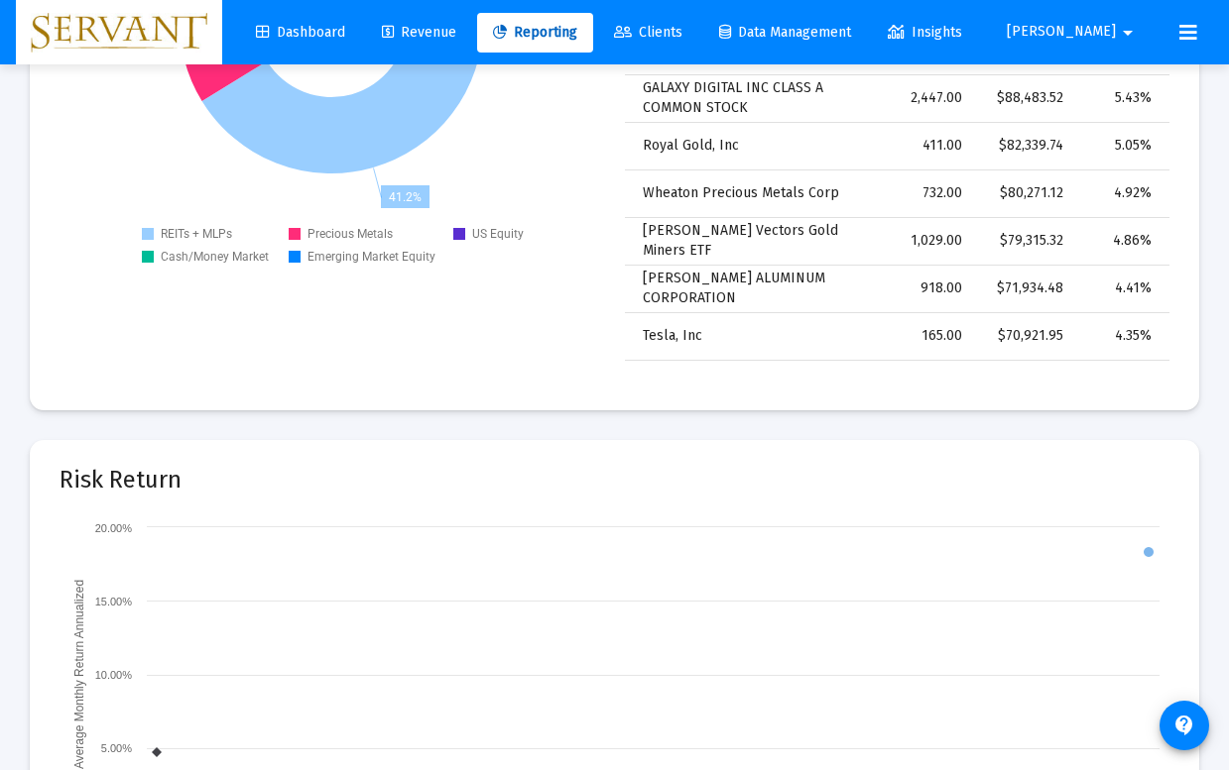
scroll to position [3369, 0]
